Goal: Check status

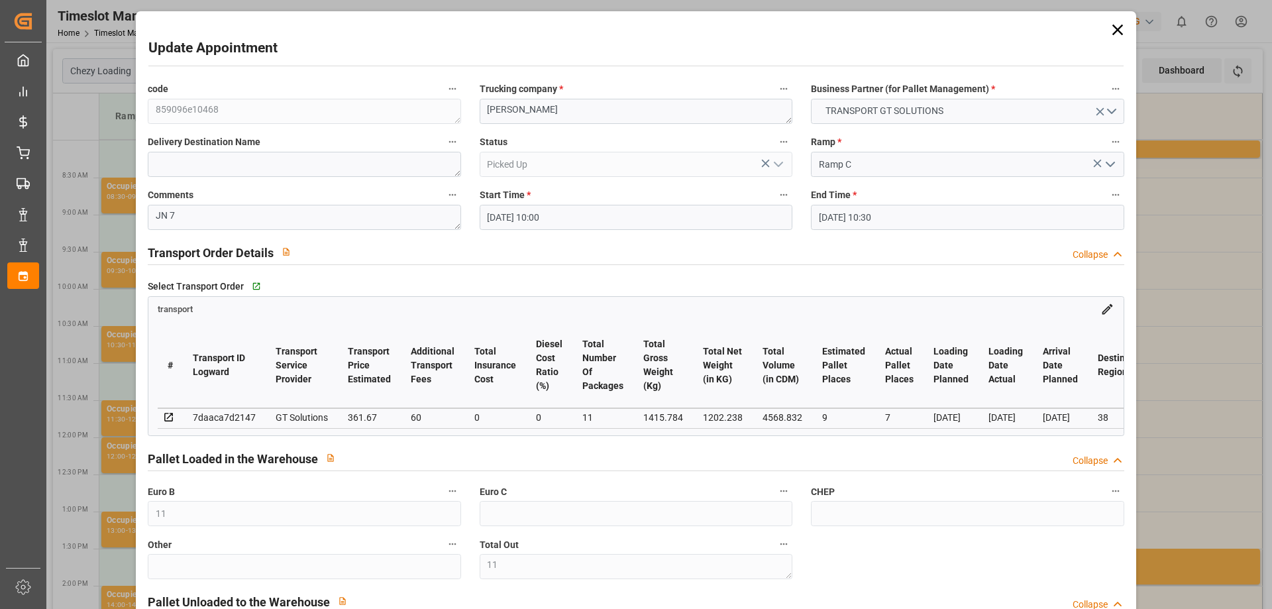
scroll to position [0, 580]
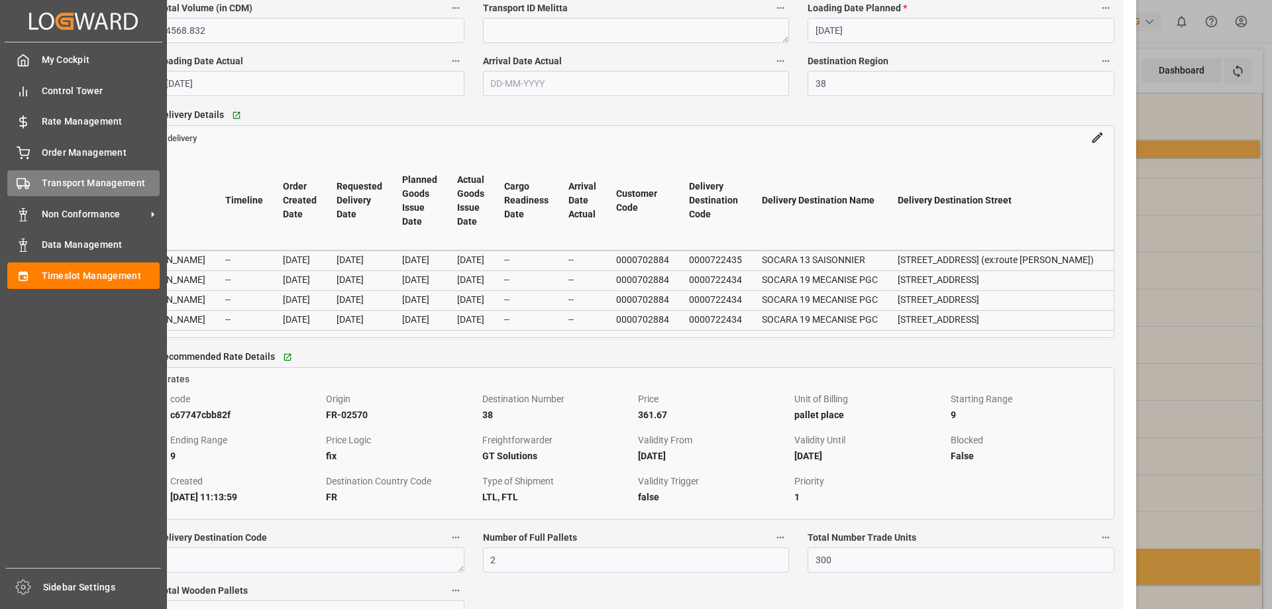
click at [57, 182] on span "Transport Management" at bounding box center [101, 183] width 119 height 14
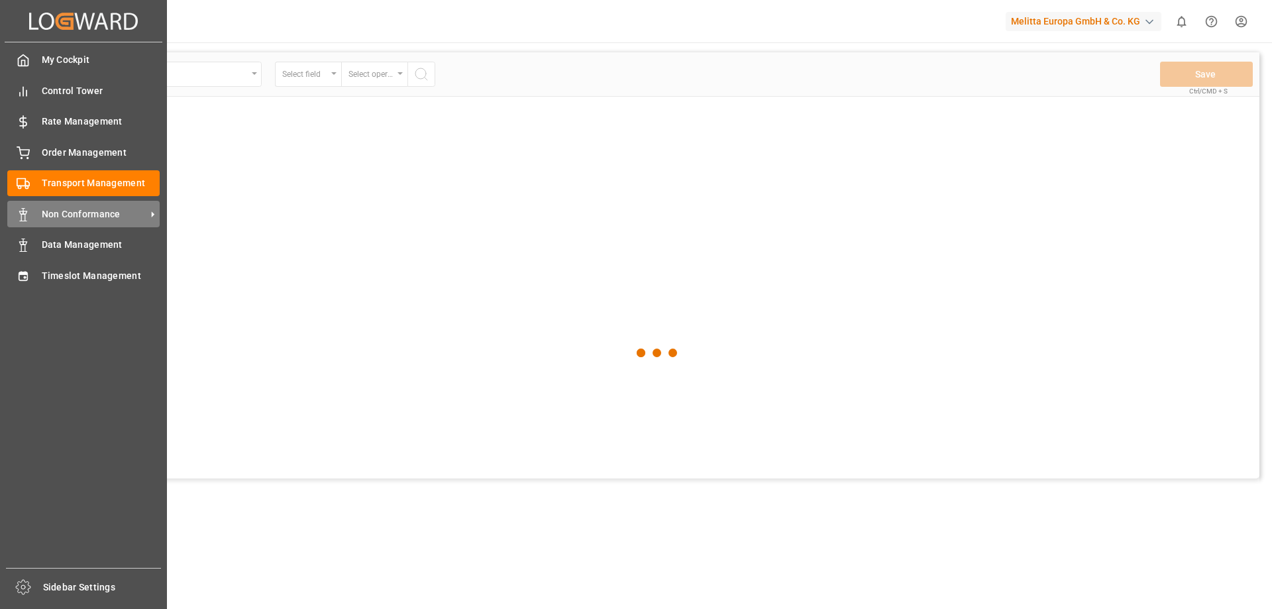
click at [44, 215] on div "Non Conformance Non Conformance" at bounding box center [83, 214] width 152 height 26
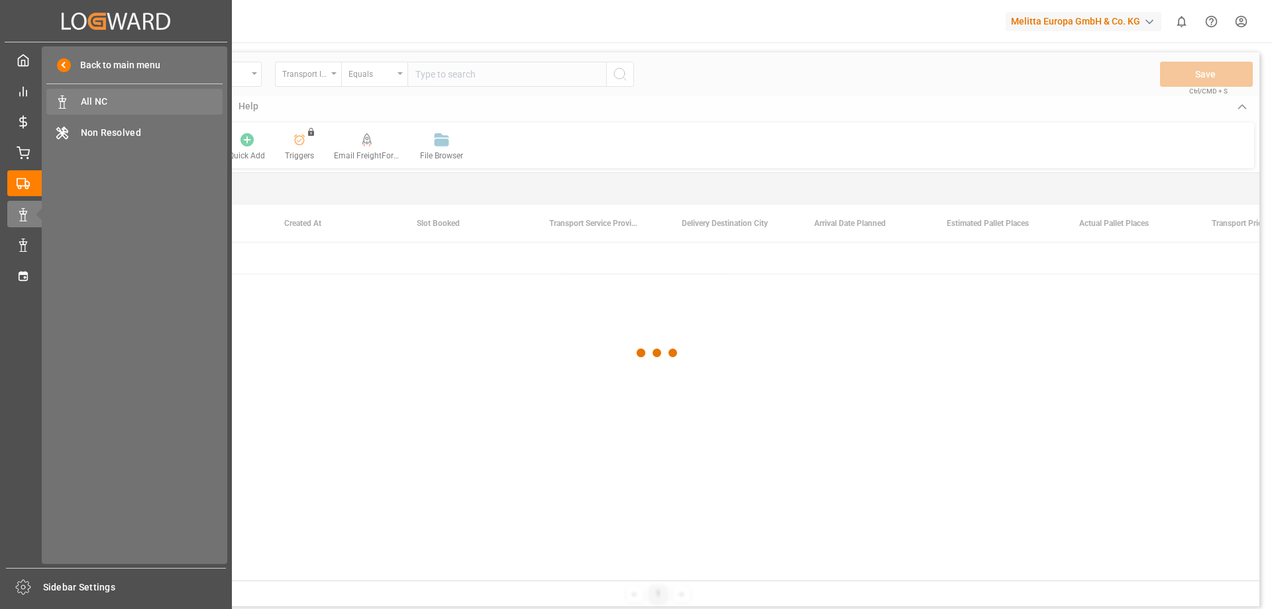
click at [108, 101] on span "All NC" at bounding box center [152, 102] width 142 height 14
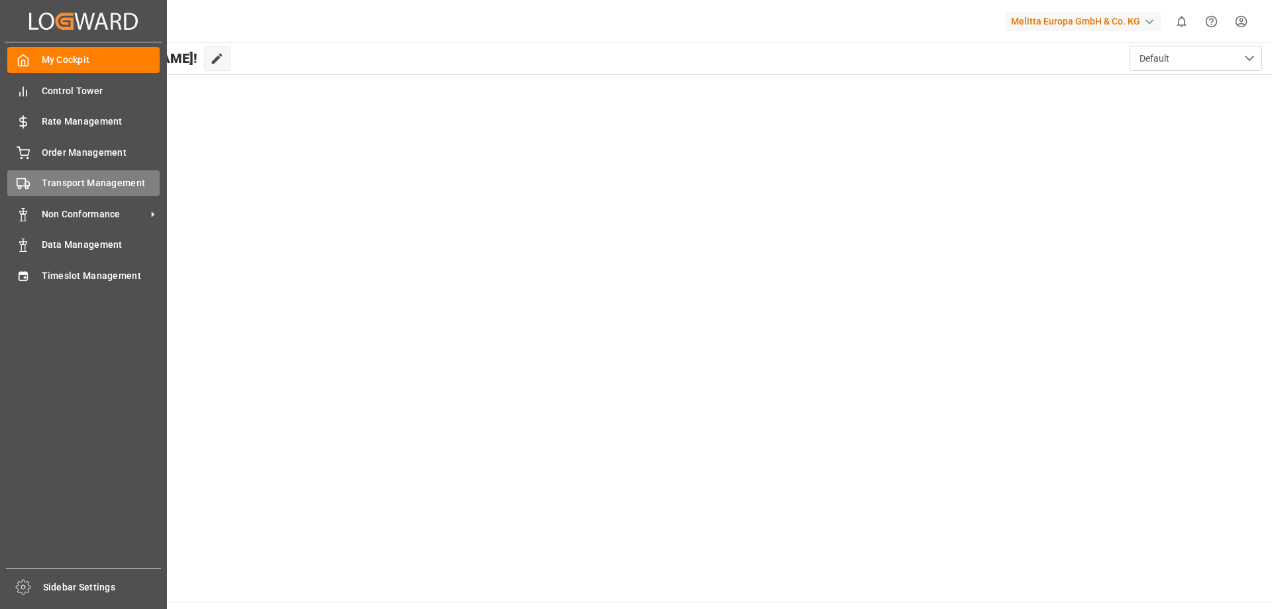
click at [113, 181] on span "Transport Management" at bounding box center [101, 183] width 119 height 14
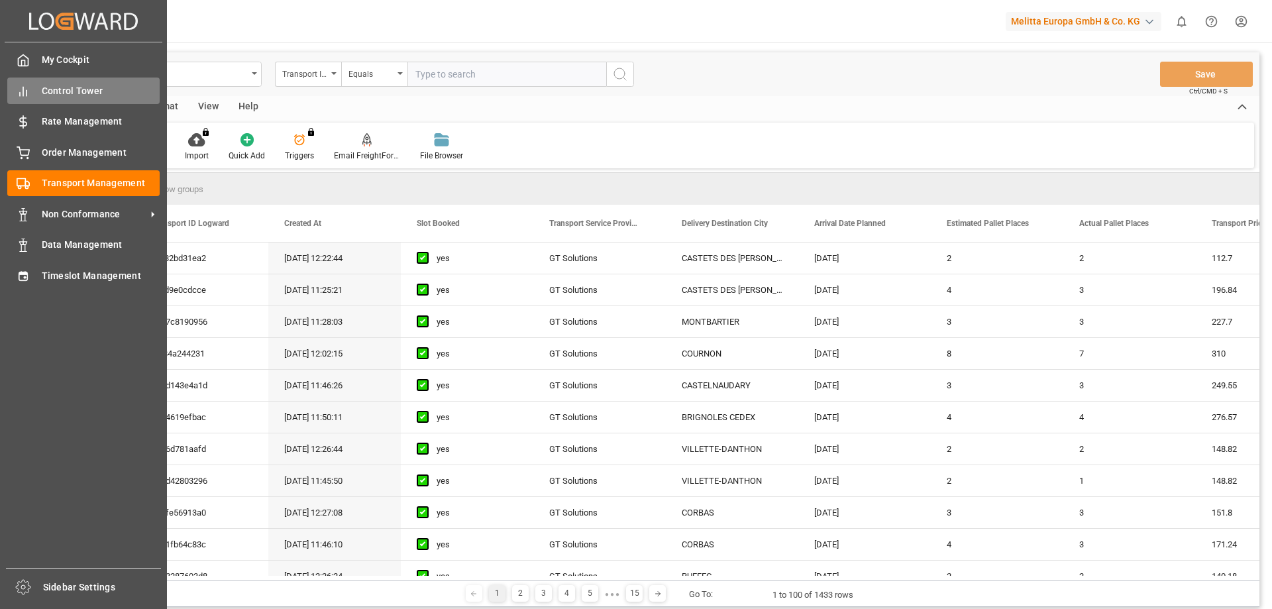
click at [79, 87] on span "Control Tower" at bounding box center [101, 91] width 119 height 14
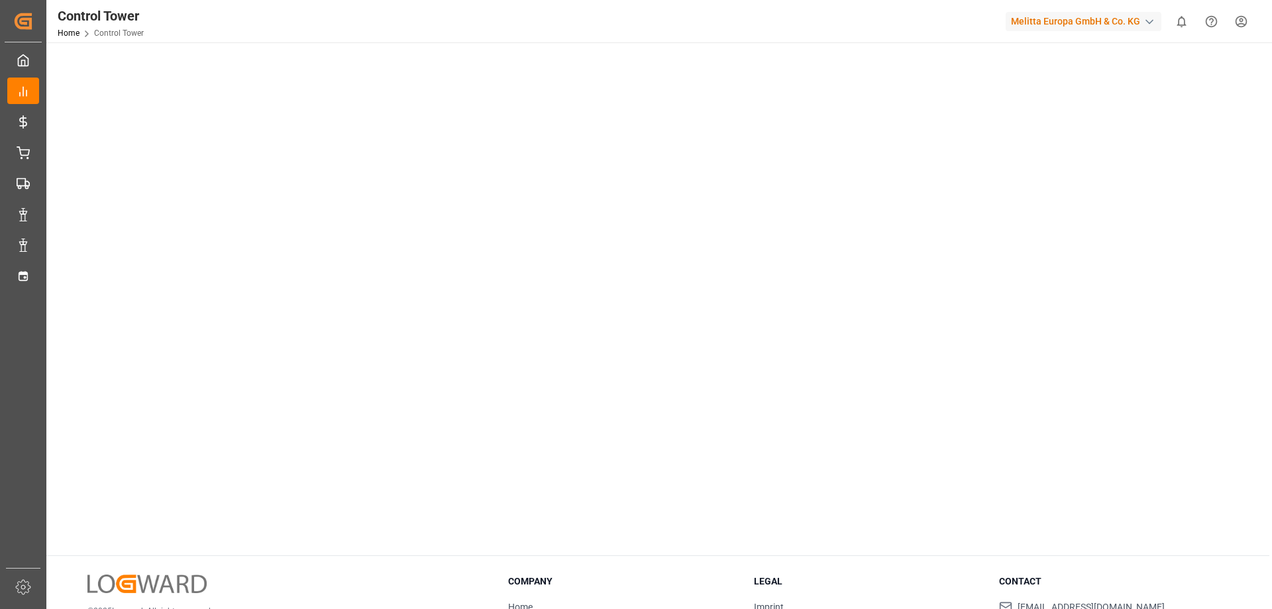
scroll to position [191, 0]
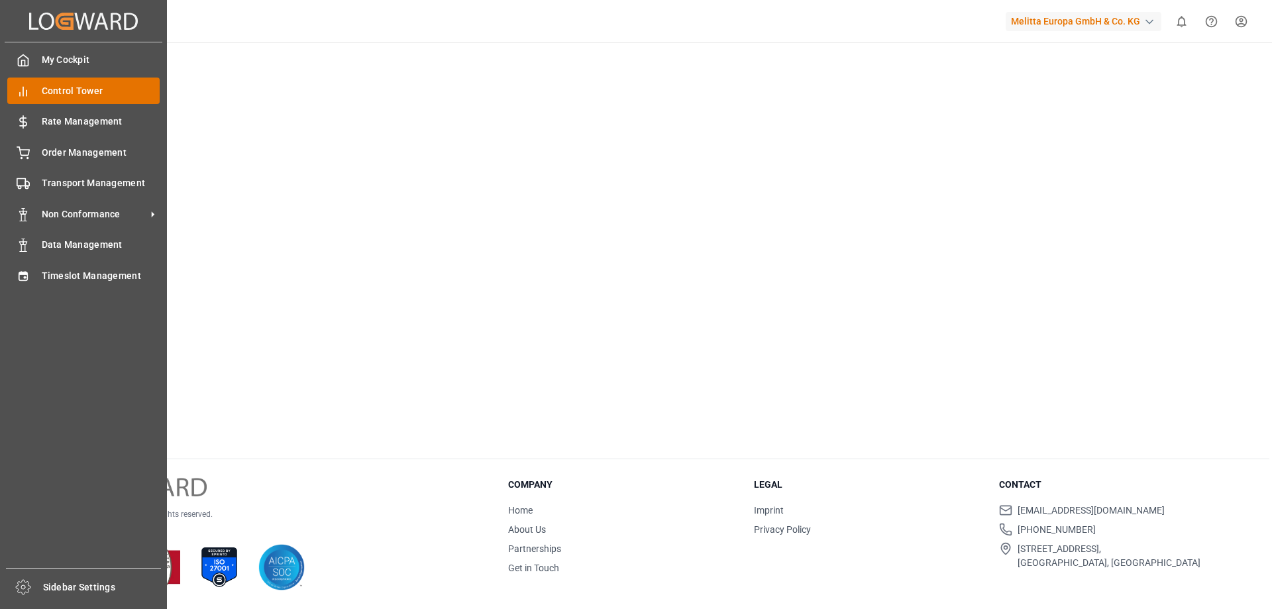
click at [50, 91] on span "Control Tower" at bounding box center [101, 91] width 119 height 14
